Goal: Task Accomplishment & Management: Use online tool/utility

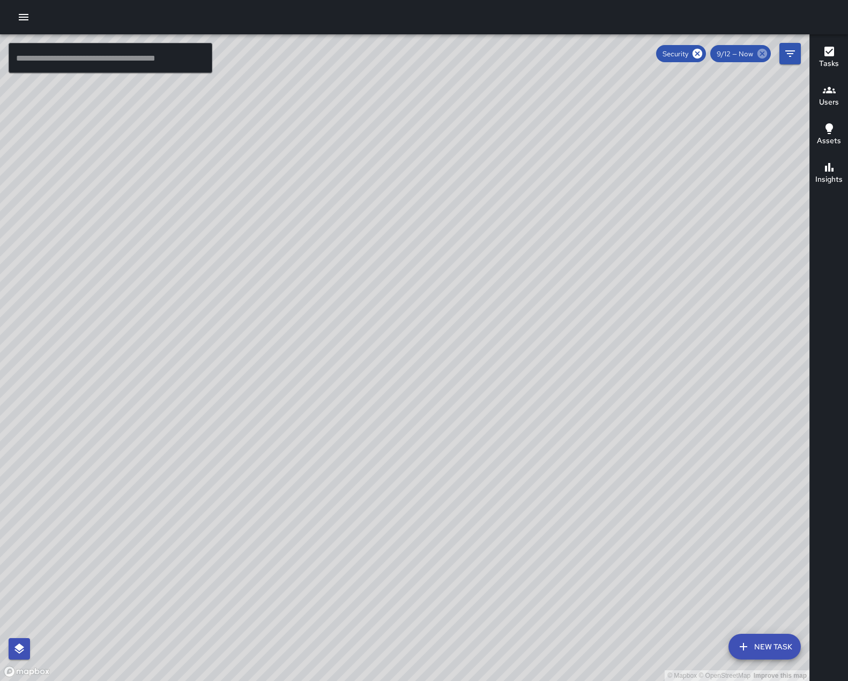
click at [759, 54] on icon at bounding box center [762, 54] width 10 height 10
click at [824, 59] on h6 "Tasks" at bounding box center [829, 64] width 20 height 12
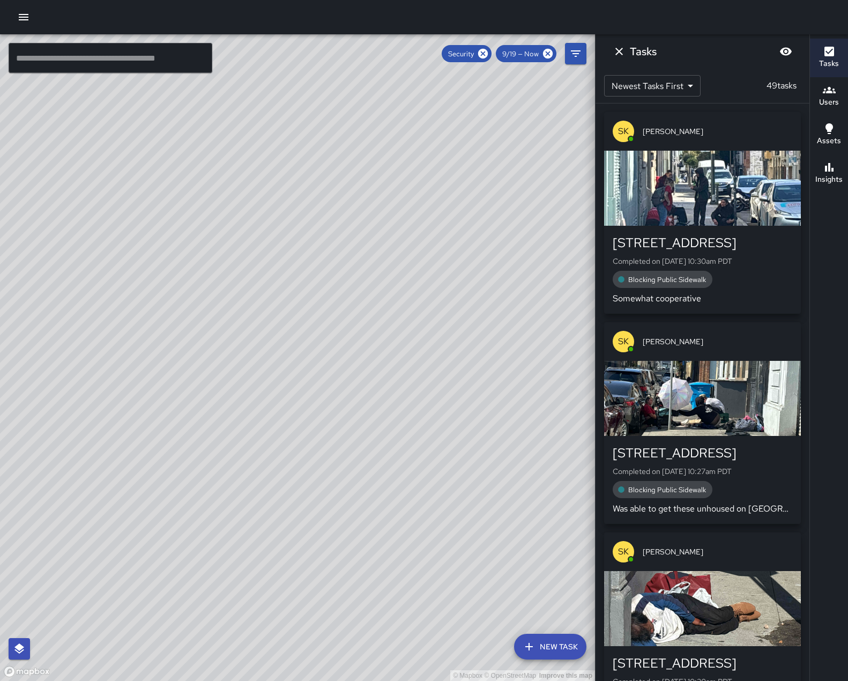
click at [829, 94] on icon "button" at bounding box center [829, 90] width 13 height 13
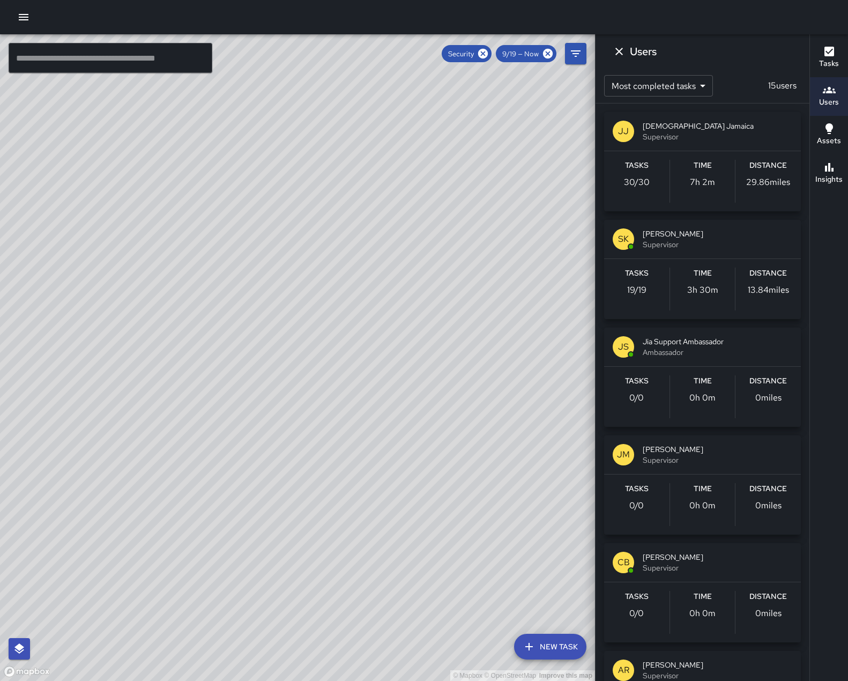
click at [732, 128] on span "[DEMOGRAPHIC_DATA] Jamaica" at bounding box center [718, 126] width 150 height 11
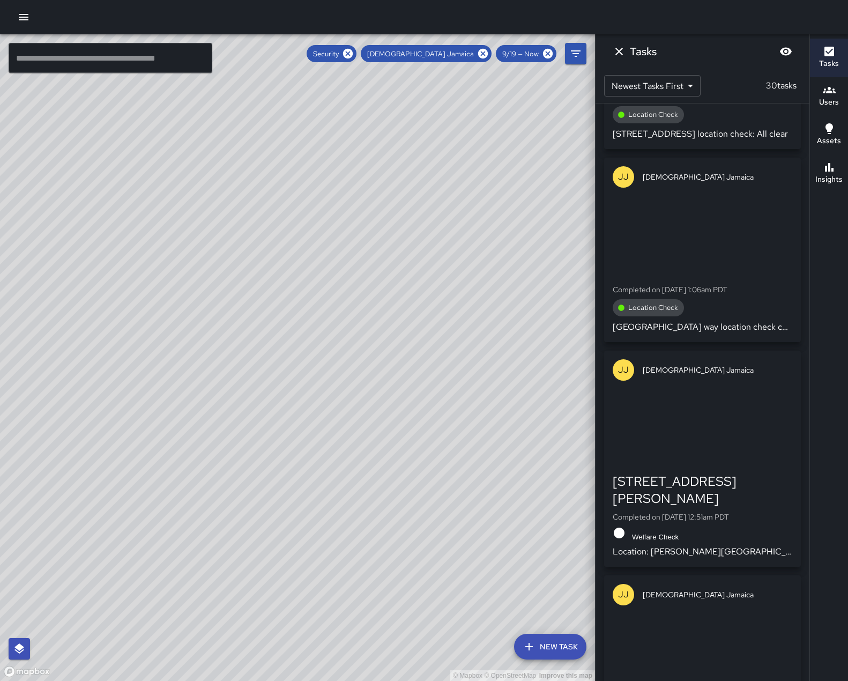
scroll to position [5354, 0]
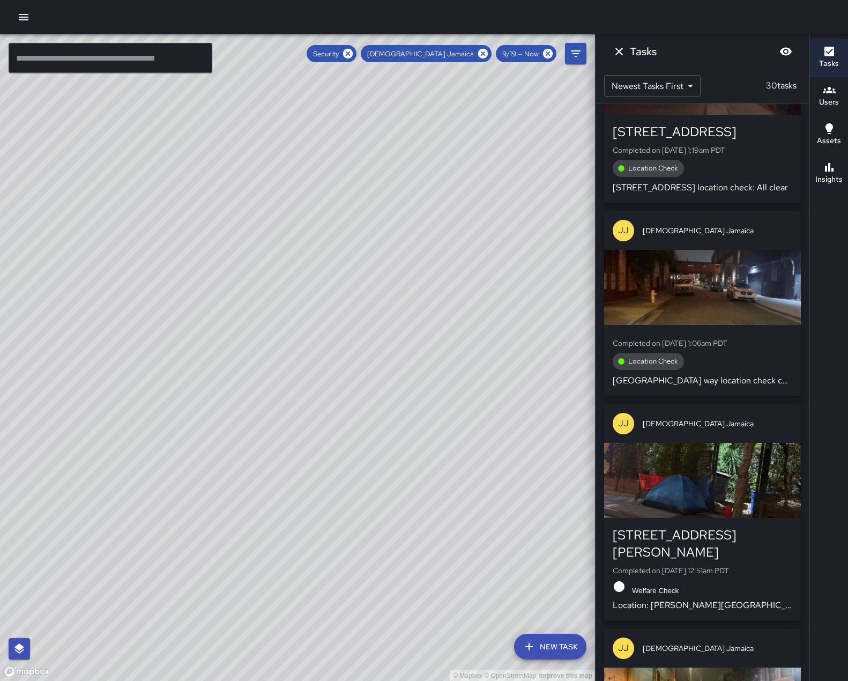
click at [744, 518] on div "button" at bounding box center [702, 480] width 197 height 75
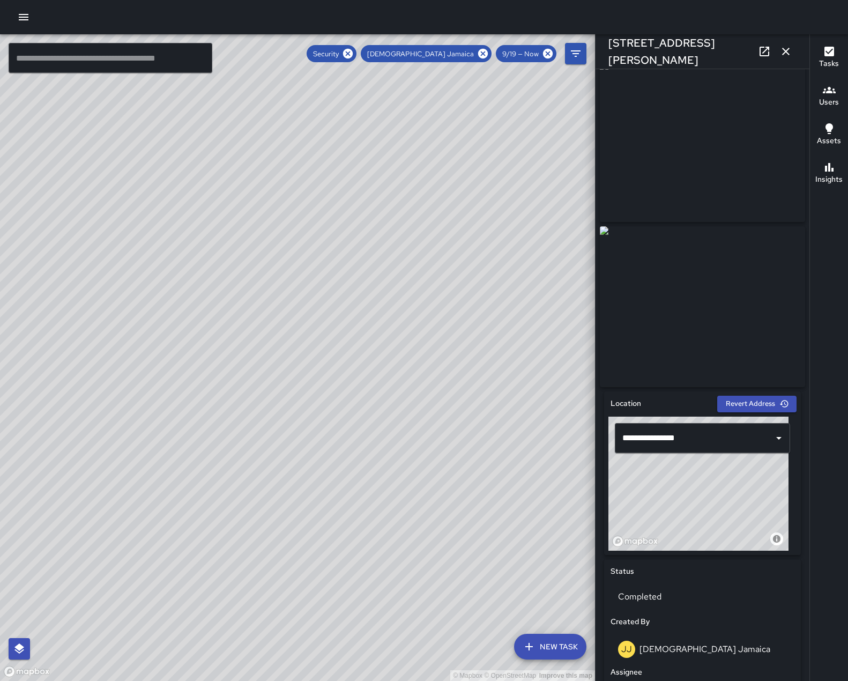
scroll to position [0, 0]
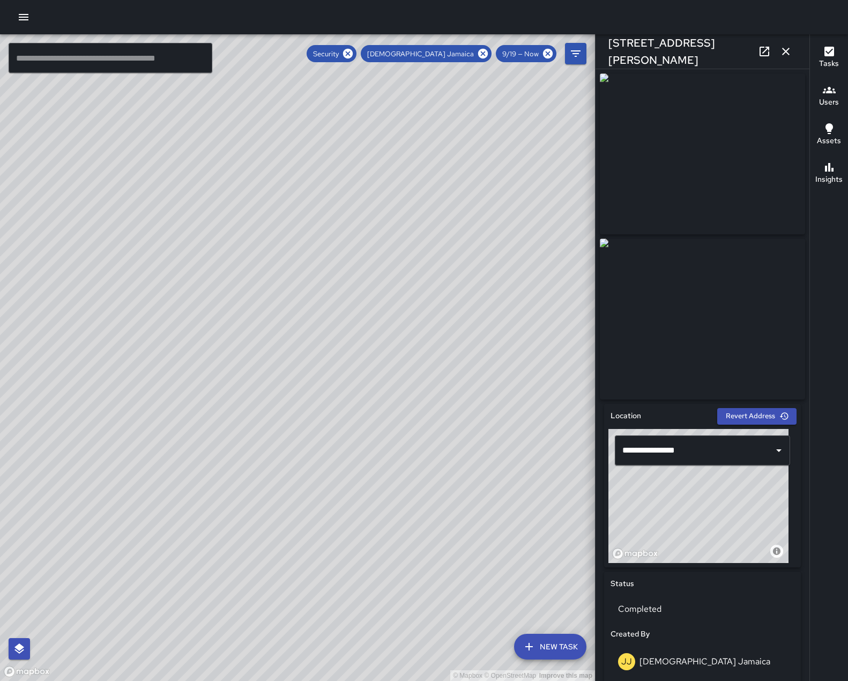
click at [784, 53] on icon "button" at bounding box center [785, 51] width 13 height 13
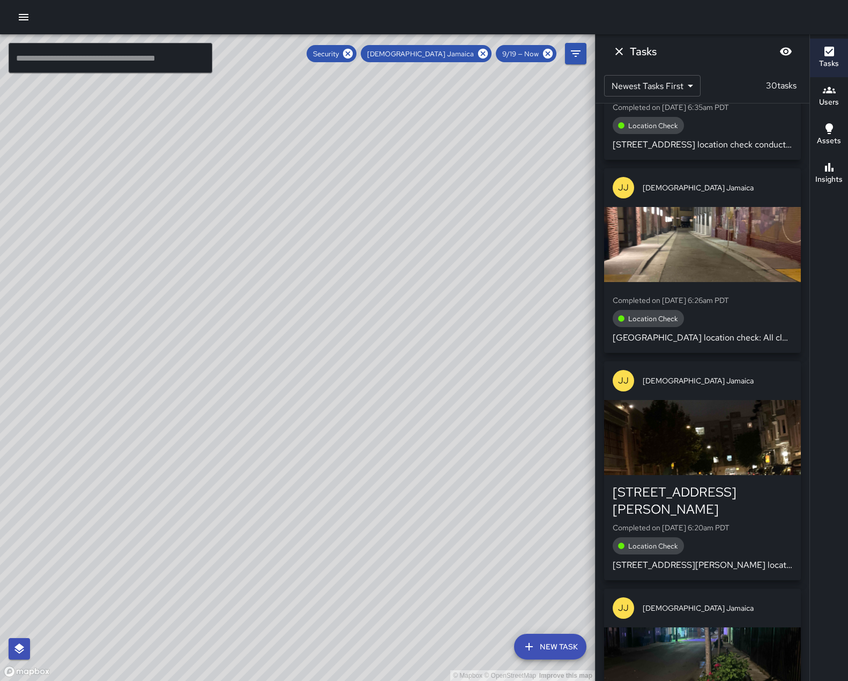
scroll to position [584, 0]
